Goal: Task Accomplishment & Management: Manage account settings

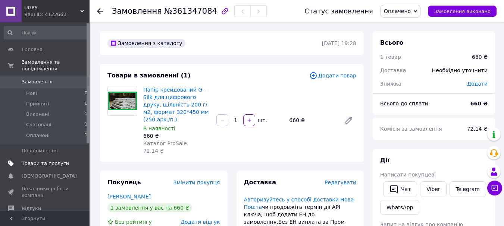
click at [43, 160] on span "Товари та послуги" at bounding box center [45, 163] width 47 height 7
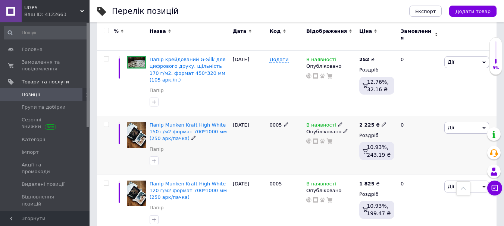
scroll to position [298, 0]
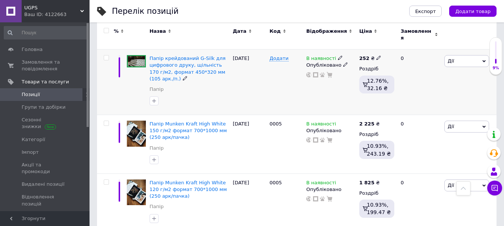
click at [377, 56] on use at bounding box center [378, 58] width 4 height 4
type input "255"
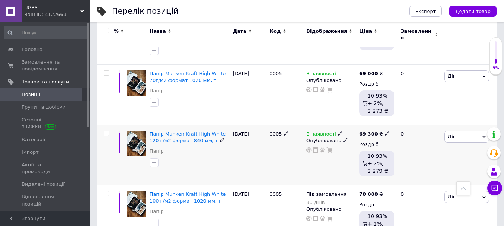
scroll to position [932, 0]
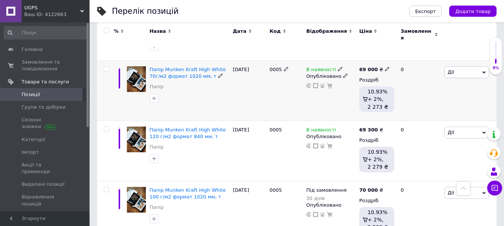
click at [385, 67] on icon at bounding box center [387, 69] width 4 height 4
type input "69300"
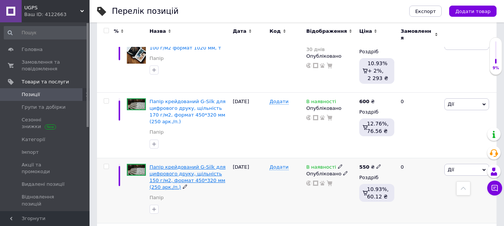
scroll to position [1044, 0]
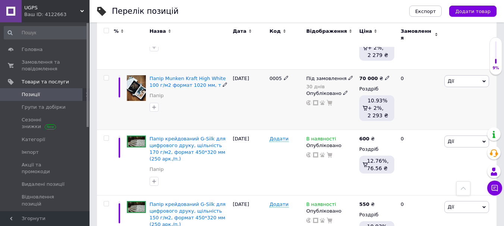
click at [385, 76] on icon at bounding box center [387, 78] width 4 height 4
type input "70935"
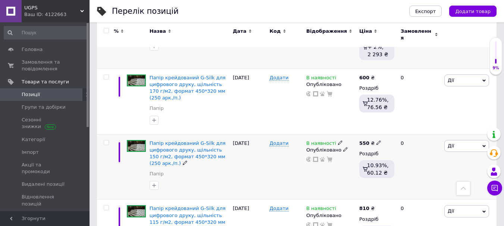
scroll to position [1119, 0]
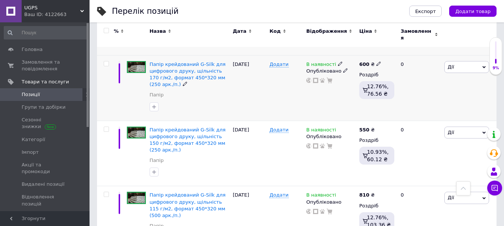
click at [376, 62] on icon at bounding box center [378, 64] width 4 height 4
type input "610"
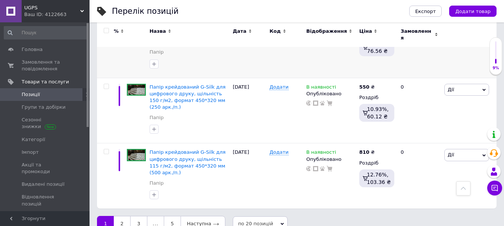
scroll to position [1169, 0]
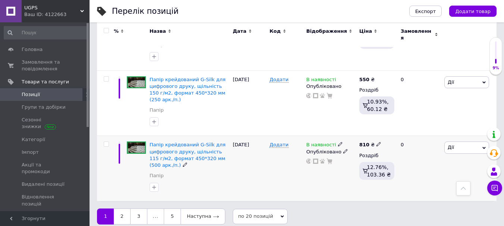
click at [376, 142] on icon at bounding box center [378, 144] width 4 height 4
type input "823"
click at [127, 210] on link "2" at bounding box center [122, 217] width 16 height 16
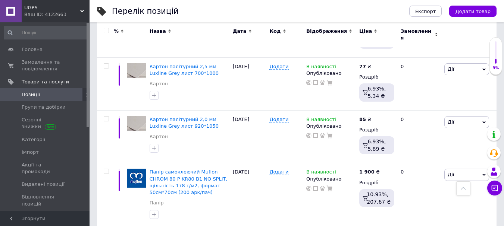
scroll to position [1083, 0]
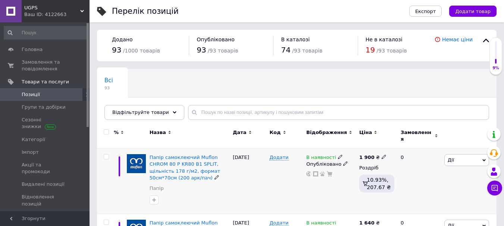
scroll to position [37, 0]
